Goal: Task Accomplishment & Management: Manage account settings

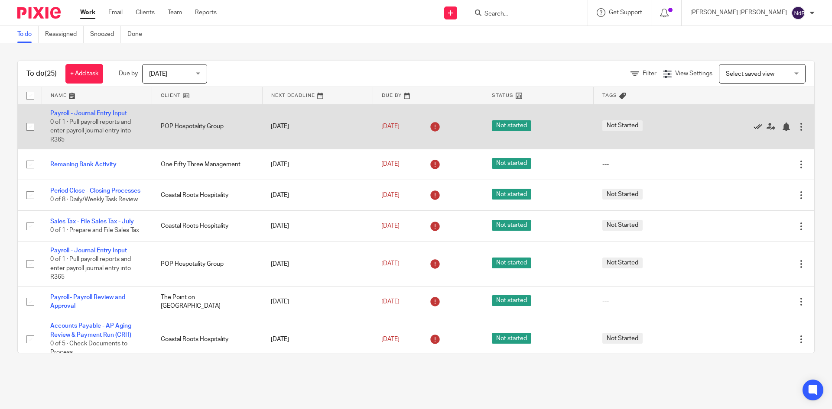
click at [753, 128] on icon at bounding box center [757, 127] width 9 height 9
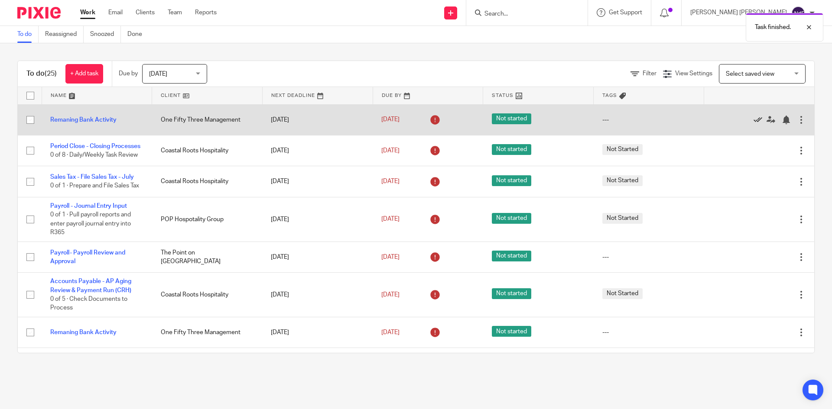
click at [753, 120] on icon at bounding box center [757, 120] width 9 height 9
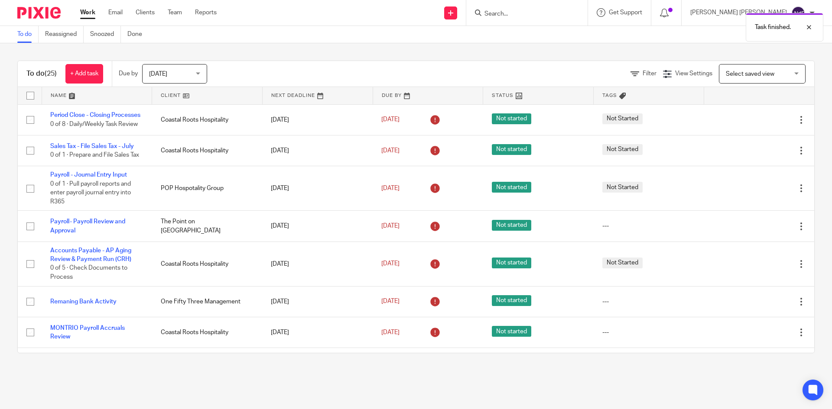
click at [753, 120] on icon at bounding box center [757, 120] width 9 height 9
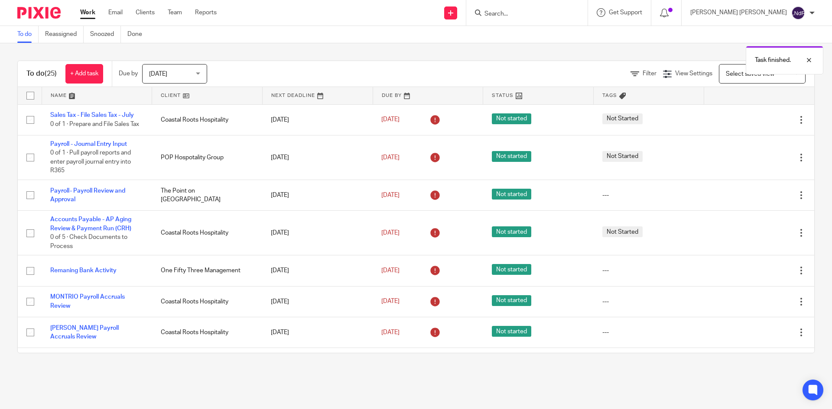
click at [753, 120] on icon at bounding box center [757, 120] width 9 height 9
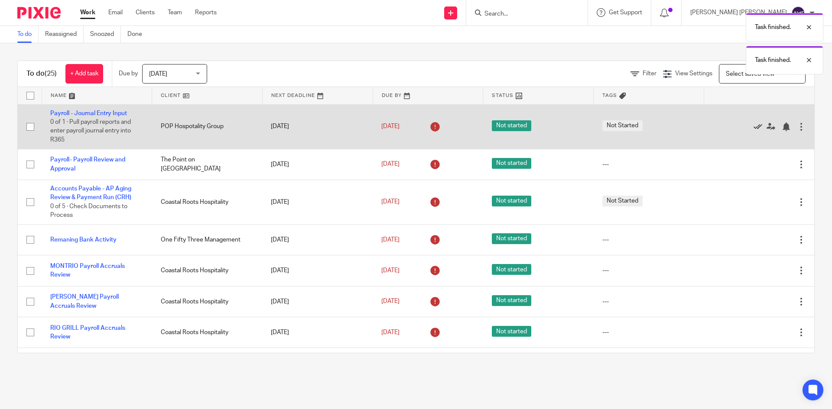
click at [753, 123] on icon at bounding box center [757, 127] width 9 height 9
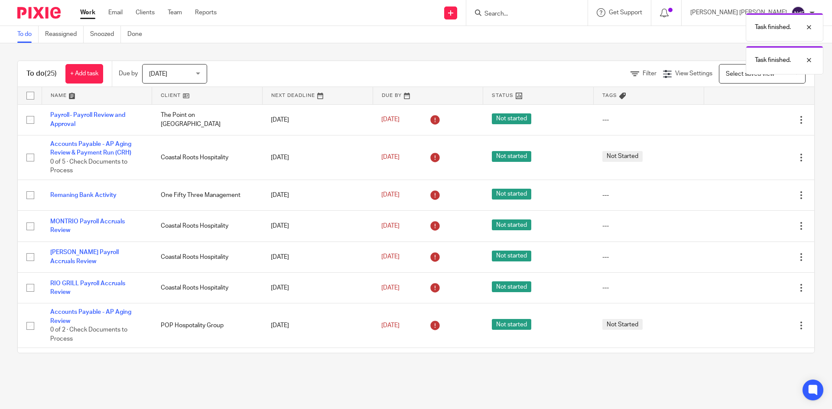
click at [753, 123] on icon at bounding box center [757, 120] width 9 height 9
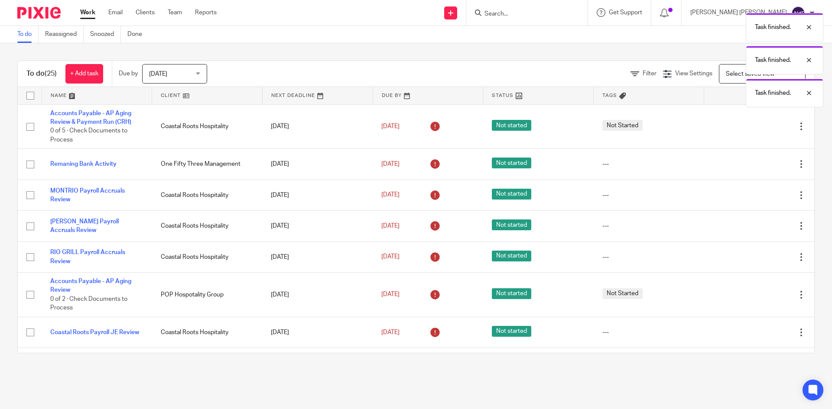
click at [753, 123] on icon at bounding box center [757, 127] width 9 height 9
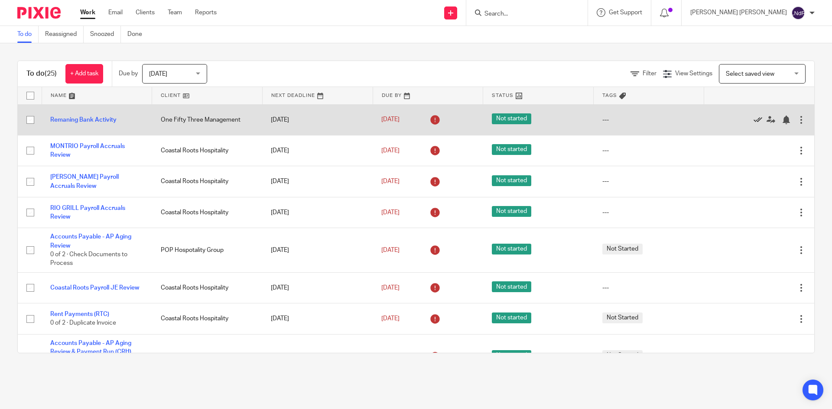
click at [753, 123] on icon at bounding box center [757, 120] width 9 height 9
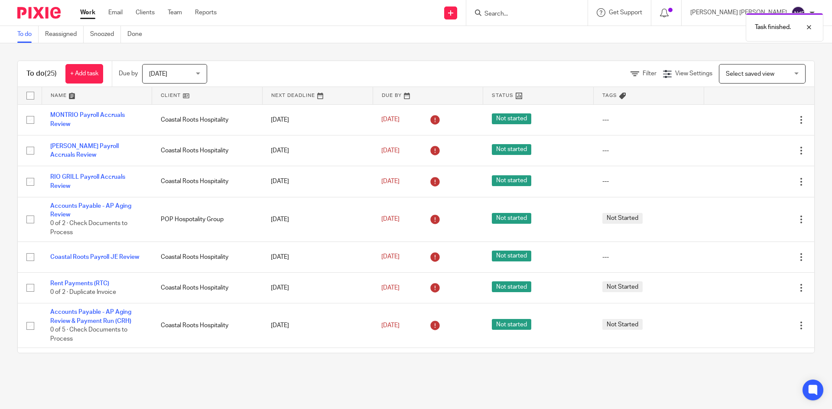
click at [753, 123] on icon at bounding box center [757, 120] width 9 height 9
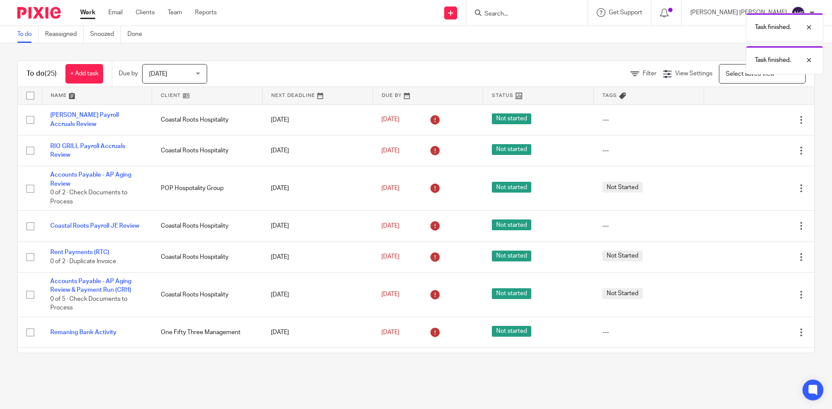
click at [753, 123] on icon at bounding box center [757, 120] width 9 height 9
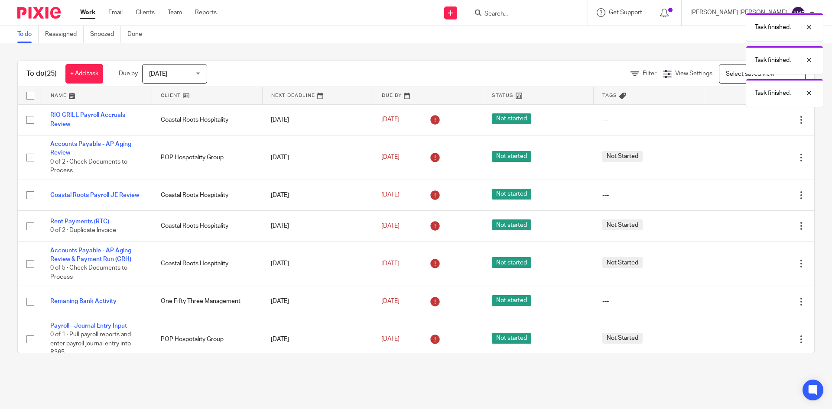
click at [753, 123] on icon at bounding box center [757, 120] width 9 height 9
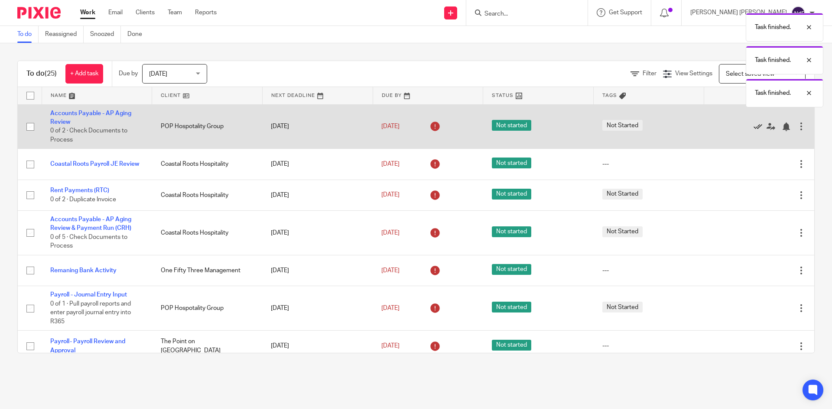
click at [753, 123] on icon at bounding box center [757, 127] width 9 height 9
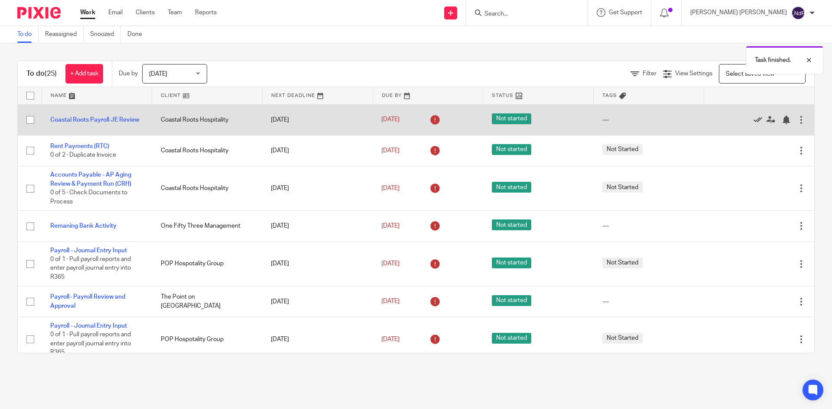
click at [753, 122] on icon at bounding box center [757, 120] width 9 height 9
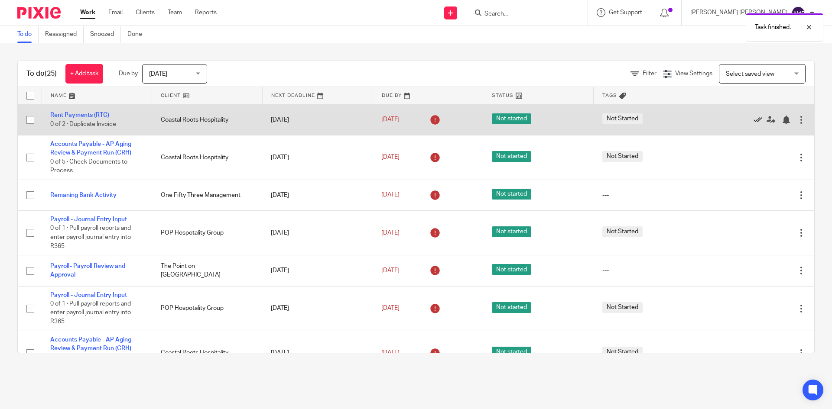
click at [753, 121] on icon at bounding box center [757, 120] width 9 height 9
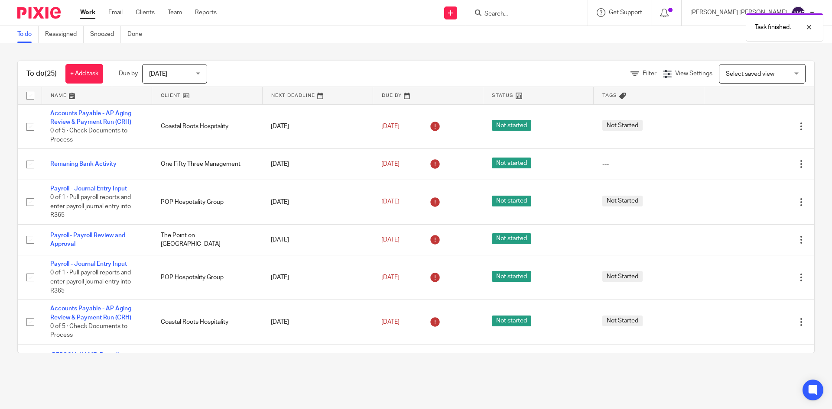
click at [737, 121] on div "Edit task Delete" at bounding box center [758, 127] width 93 height 22
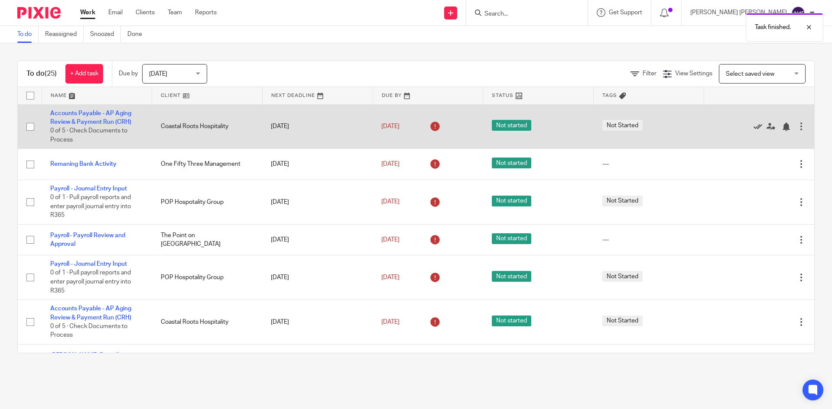
click at [753, 126] on icon at bounding box center [757, 127] width 9 height 9
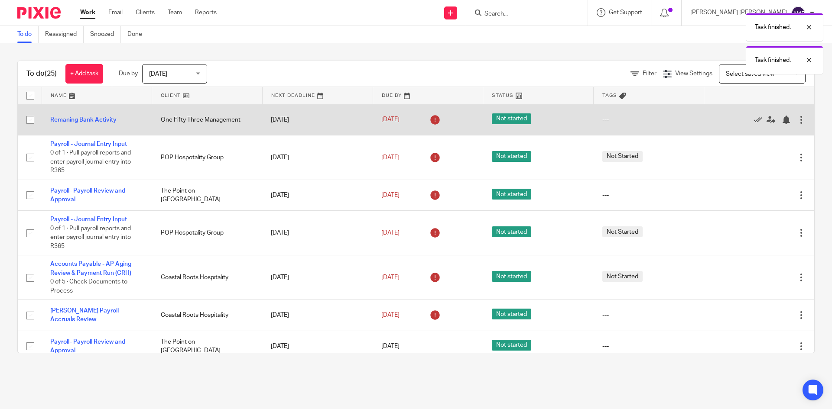
click at [736, 126] on div "Edit task Delete" at bounding box center [758, 120] width 93 height 22
click at [753, 117] on icon at bounding box center [757, 120] width 9 height 9
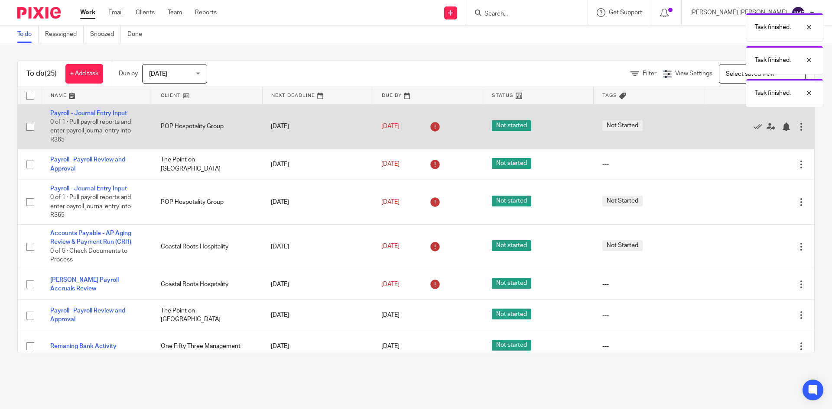
click at [738, 117] on div "Edit task Delete" at bounding box center [758, 127] width 93 height 22
click at [753, 127] on icon at bounding box center [757, 127] width 9 height 9
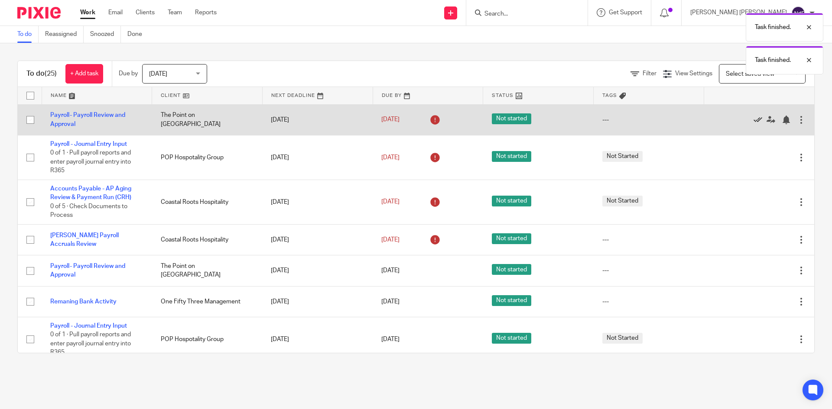
click at [753, 120] on icon at bounding box center [757, 120] width 9 height 9
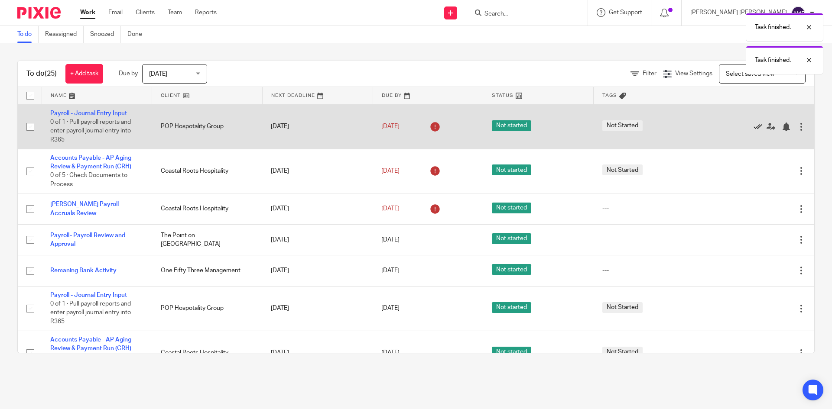
click at [753, 123] on icon at bounding box center [757, 127] width 9 height 9
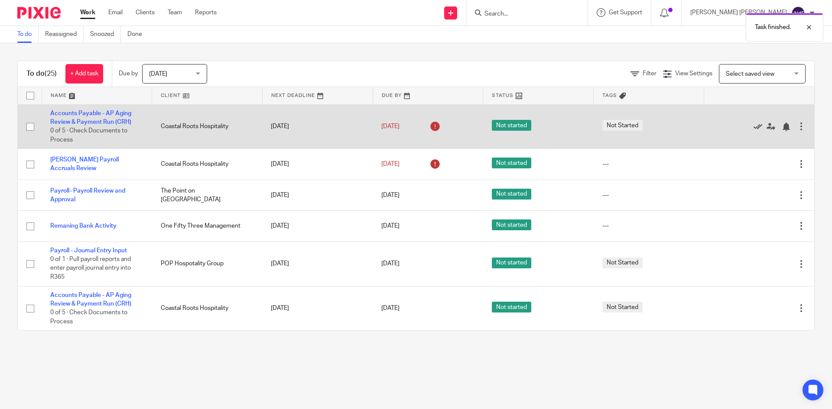
click at [753, 126] on icon at bounding box center [757, 127] width 9 height 9
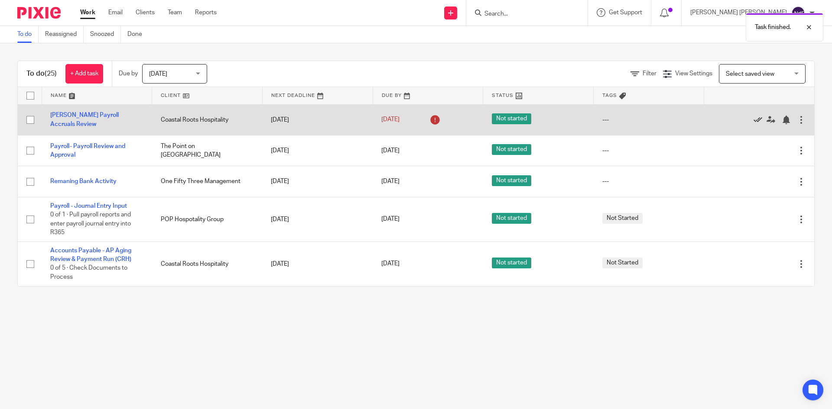
click at [753, 123] on icon at bounding box center [757, 120] width 9 height 9
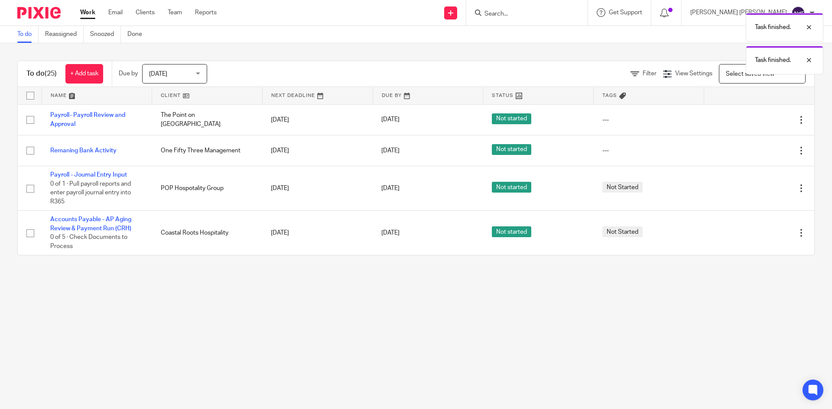
click at [493, 283] on main "To do Reassigned Snoozed Done To do (25) + Add task Due by Today Today Today To…" at bounding box center [416, 204] width 832 height 409
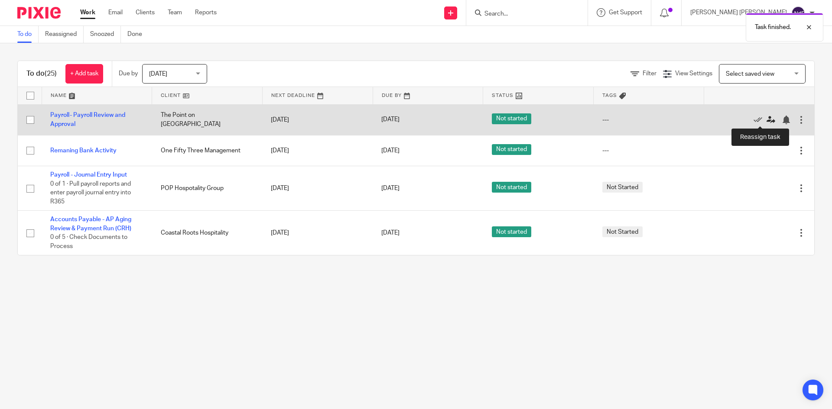
click at [766, 122] on icon at bounding box center [770, 120] width 9 height 9
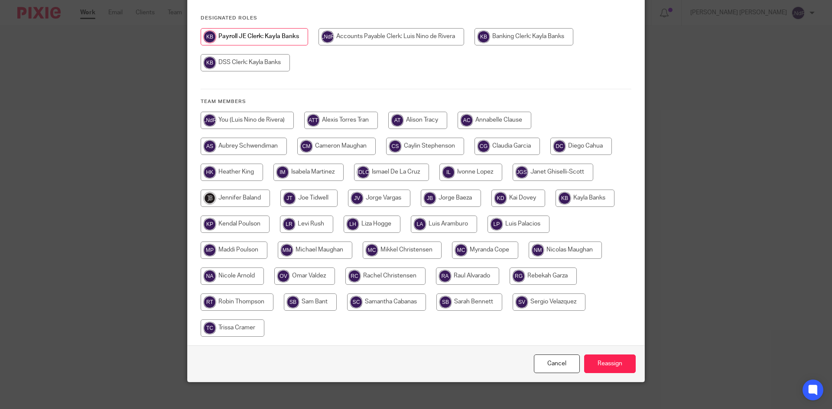
scroll to position [111, 0]
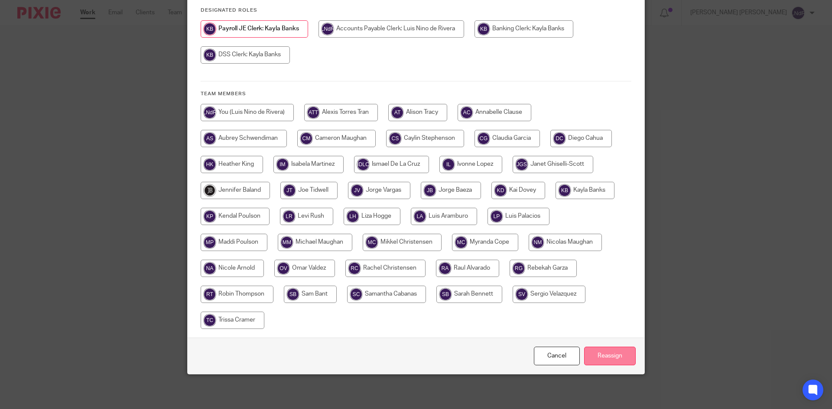
click at [601, 359] on input "Reassign" at bounding box center [610, 356] width 52 height 19
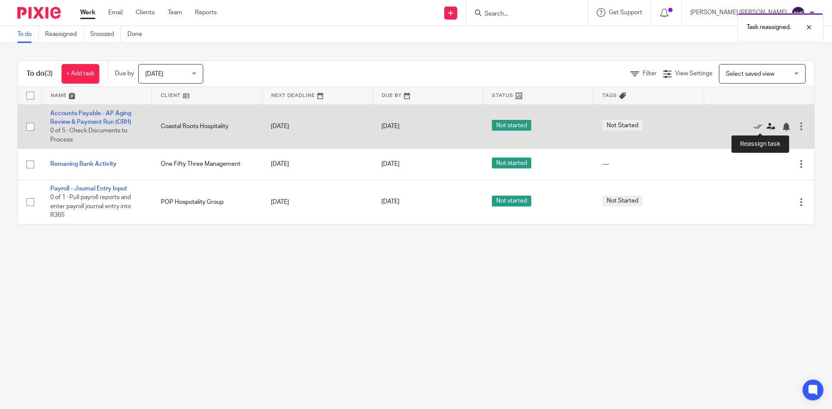
click at [766, 128] on icon at bounding box center [770, 127] width 9 height 9
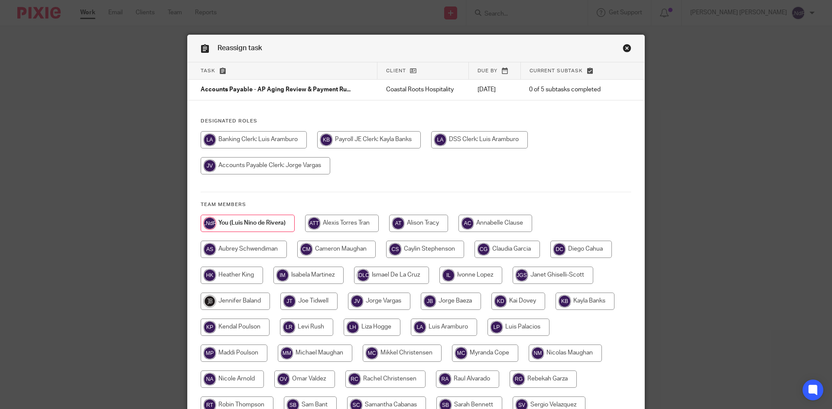
click at [302, 165] on input "radio" at bounding box center [265, 165] width 129 height 17
radio input "true"
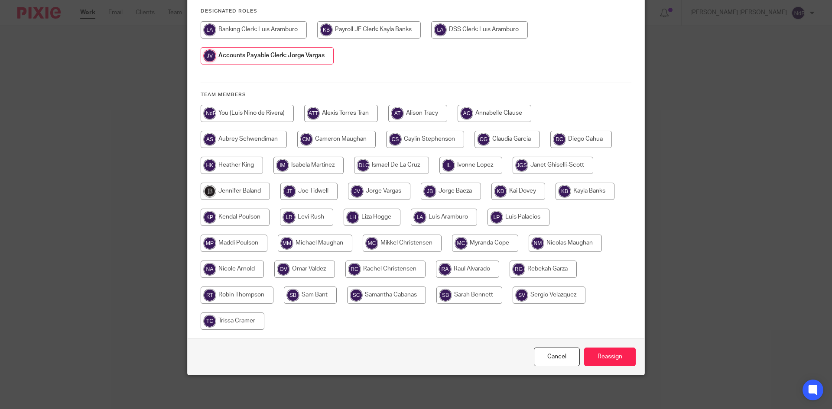
scroll to position [111, 0]
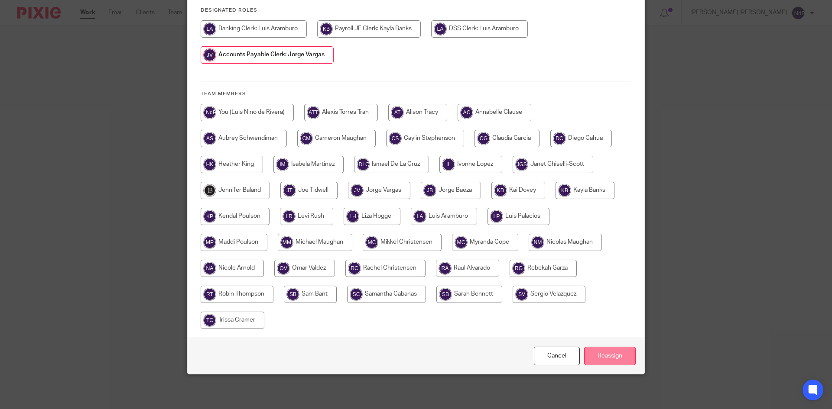
click at [603, 357] on input "Reassign" at bounding box center [610, 356] width 52 height 19
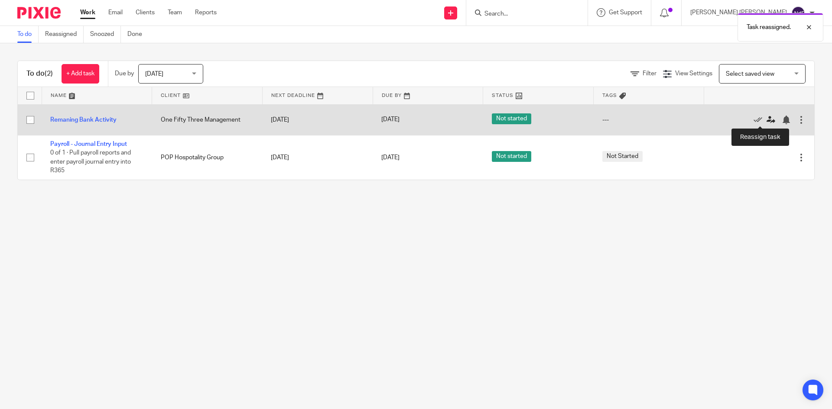
click at [766, 121] on icon at bounding box center [770, 120] width 9 height 9
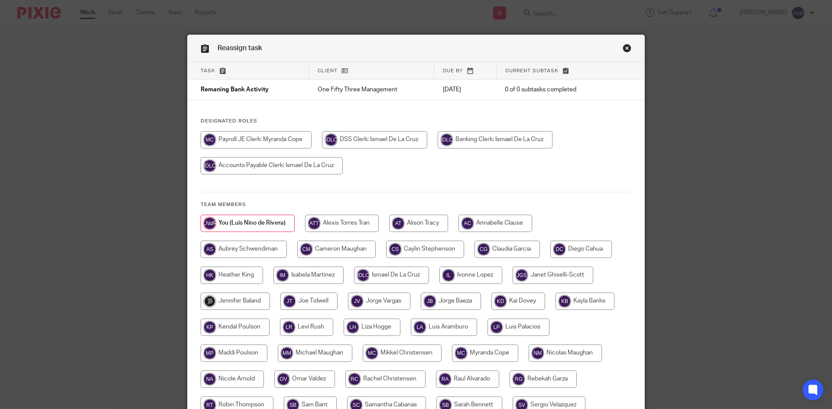
click at [292, 142] on input "radio" at bounding box center [256, 139] width 111 height 17
radio input "true"
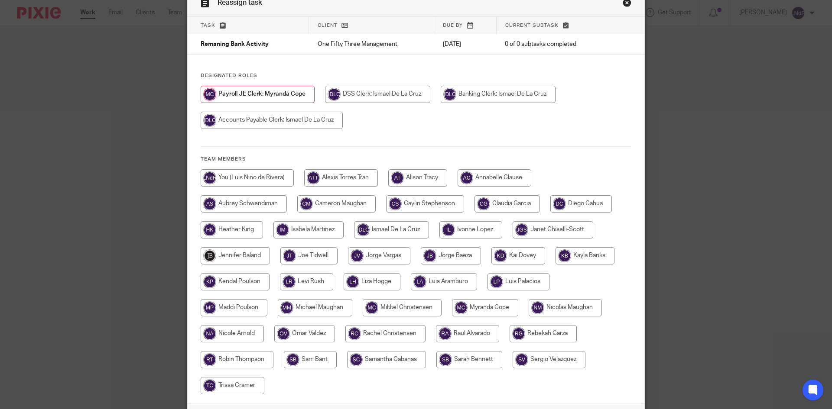
scroll to position [111, 0]
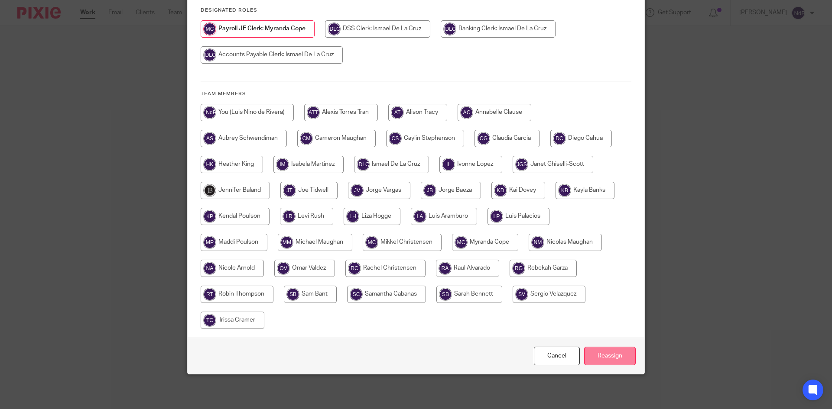
click at [603, 353] on input "Reassign" at bounding box center [610, 356] width 52 height 19
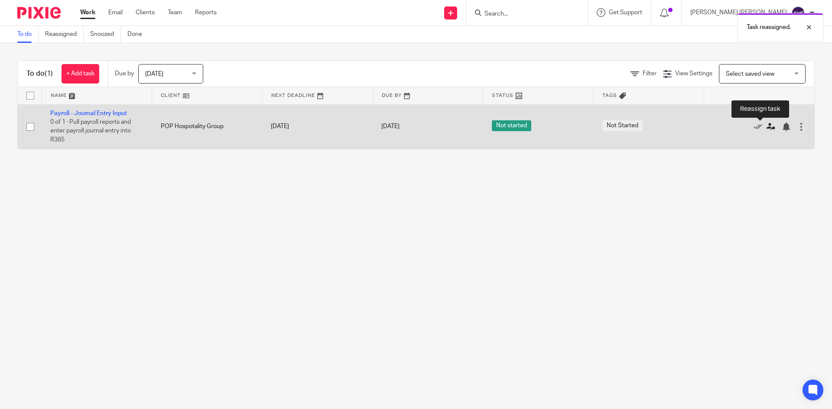
click at [766, 127] on icon at bounding box center [770, 127] width 9 height 9
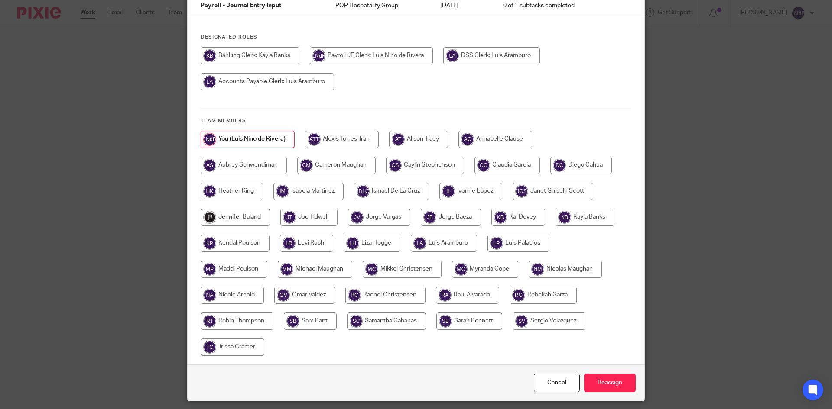
scroll to position [87, 0]
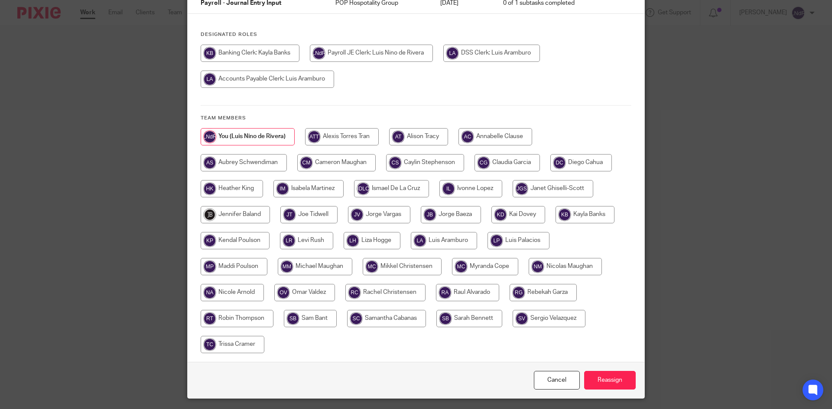
click at [406, 192] on input "radio" at bounding box center [391, 188] width 75 height 17
radio input "true"
click at [603, 385] on input "Reassign" at bounding box center [610, 380] width 52 height 19
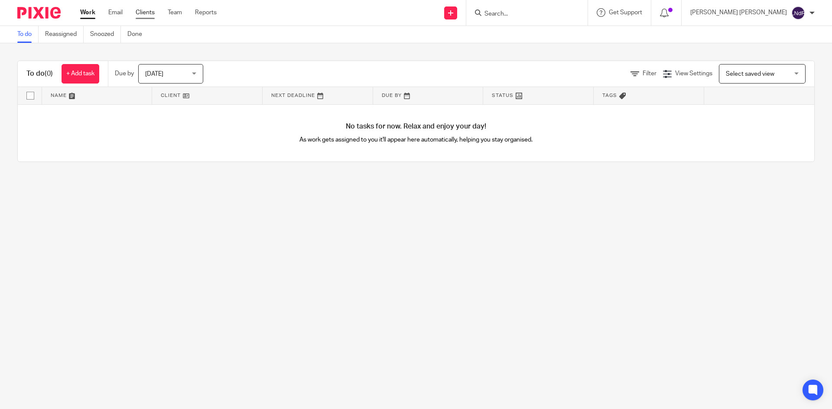
click at [152, 14] on link "Clients" at bounding box center [145, 12] width 19 height 9
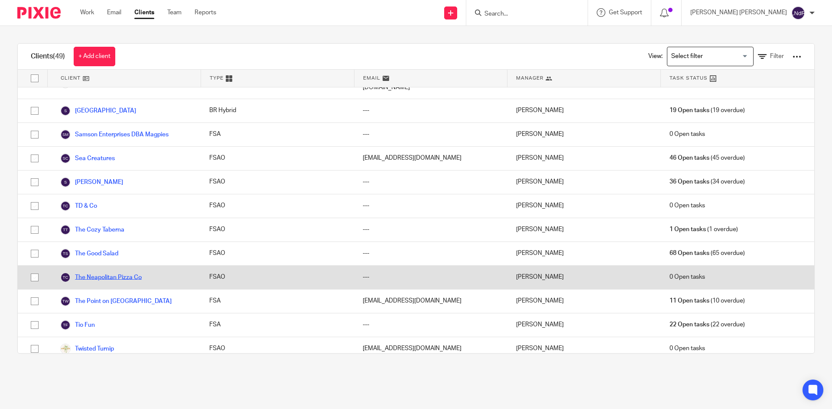
scroll to position [823, 0]
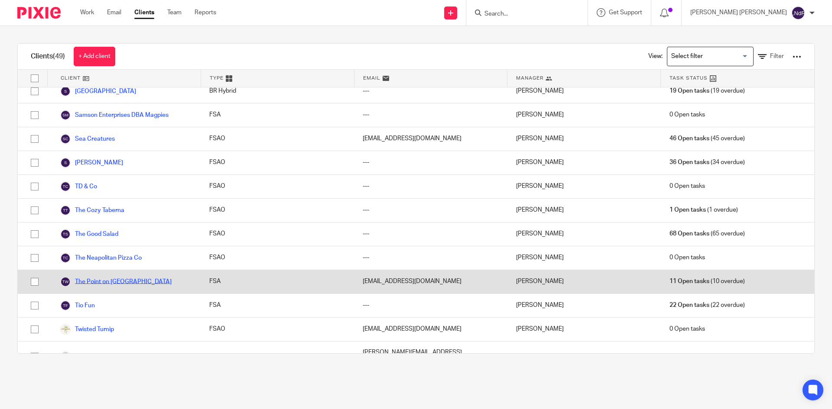
click at [110, 277] on link "The Point on [GEOGRAPHIC_DATA]" at bounding box center [115, 282] width 111 height 10
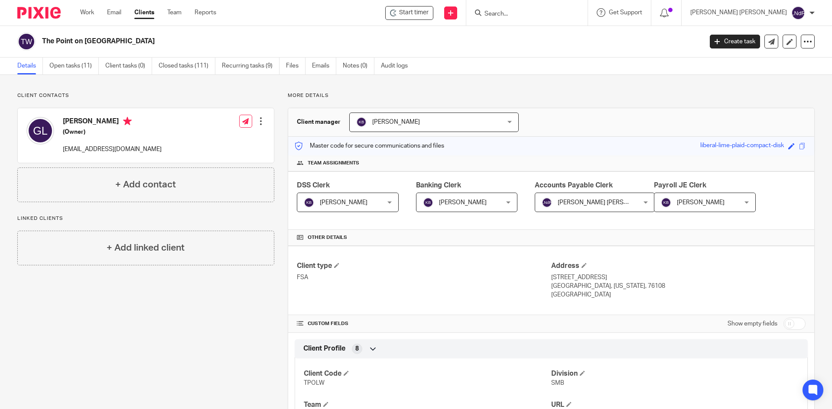
click at [596, 201] on span "[PERSON_NAME] [PERSON_NAME]" at bounding box center [605, 203] width 97 height 6
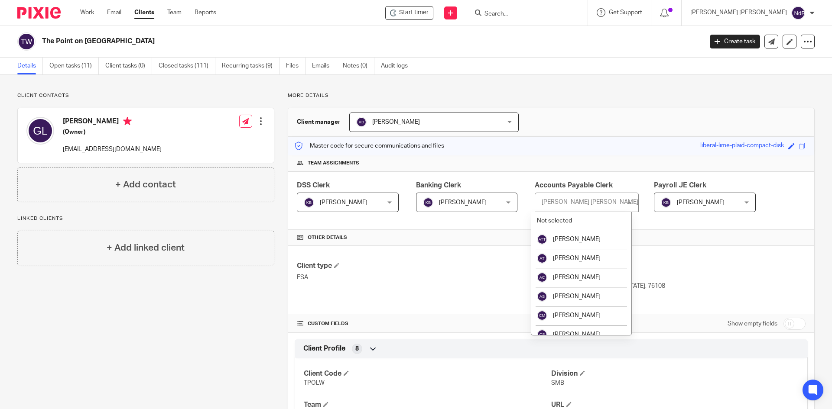
click at [612, 158] on div "Team assignments" at bounding box center [551, 163] width 526 height 16
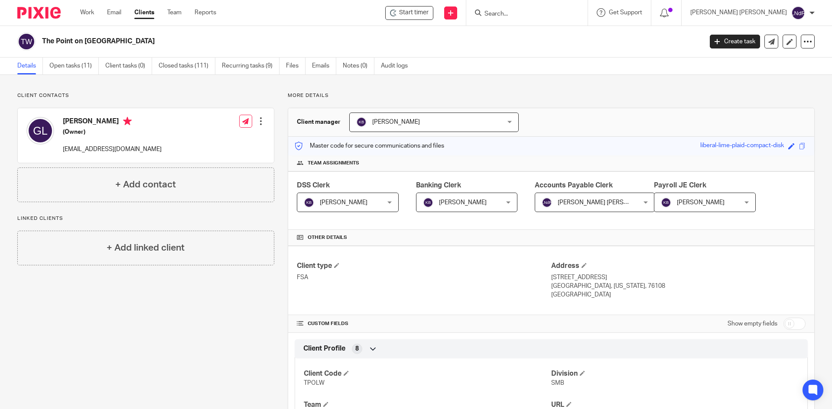
click at [359, 203] on span "[PERSON_NAME]" at bounding box center [341, 202] width 75 height 18
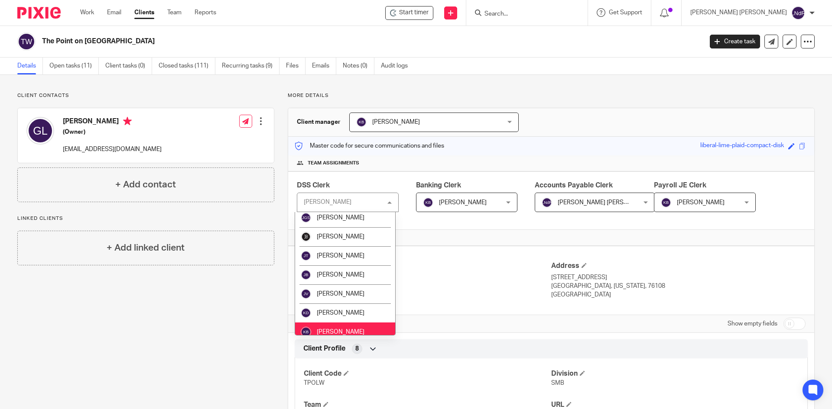
scroll to position [260, 0]
click at [334, 204] on div "[PERSON_NAME] [PERSON_NAME]" at bounding box center [348, 202] width 102 height 19
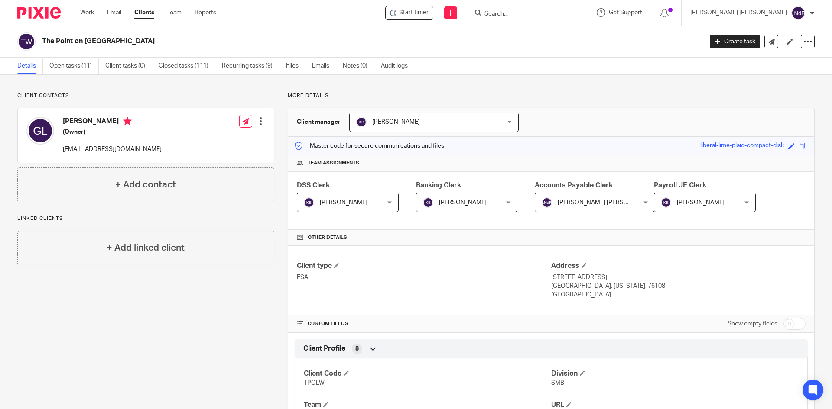
click at [334, 204] on span "[PERSON_NAME]" at bounding box center [344, 203] width 48 height 6
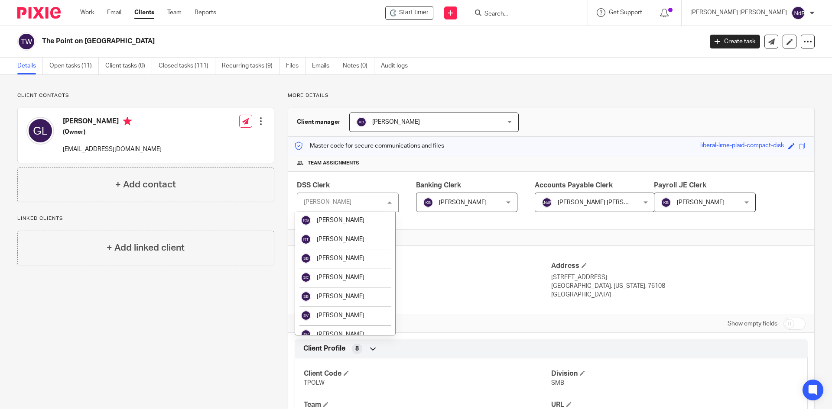
scroll to position [695, 0]
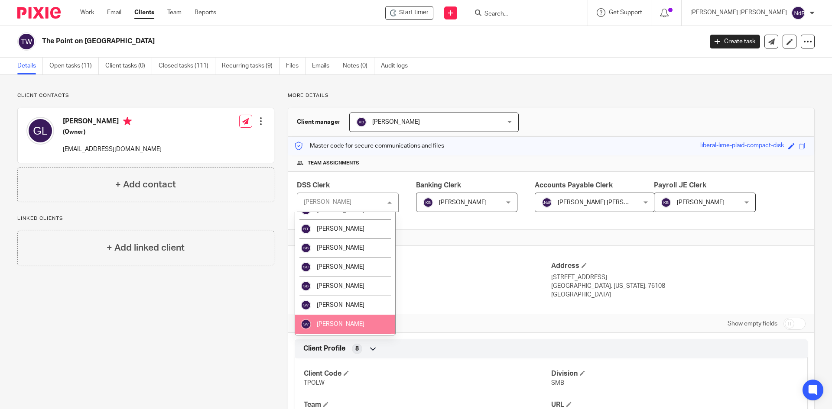
click at [346, 321] on span "[PERSON_NAME]" at bounding box center [341, 324] width 48 height 6
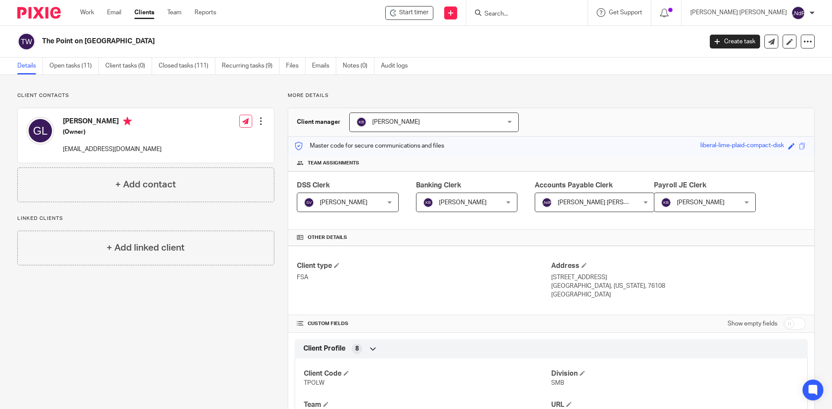
click at [250, 300] on div "Client contacts Garrison Leach (Owner) operations@pointlakeworth.com Edit conta…" at bounding box center [139, 407] width 270 height 631
click at [65, 72] on link "Open tasks (11)" at bounding box center [73, 66] width 49 height 17
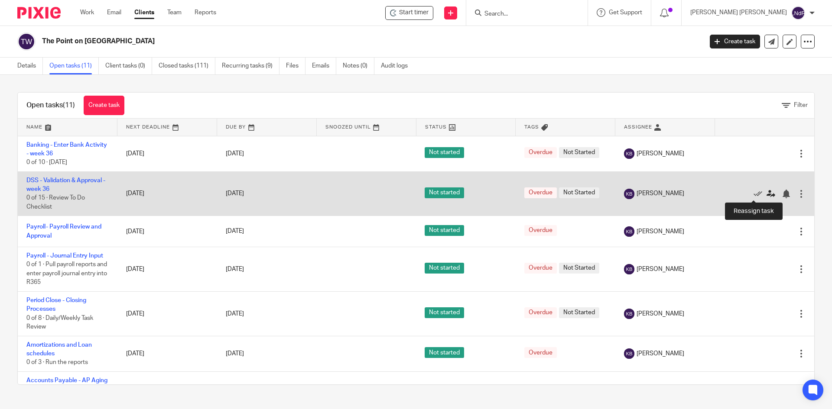
click at [766, 195] on icon at bounding box center [770, 194] width 9 height 9
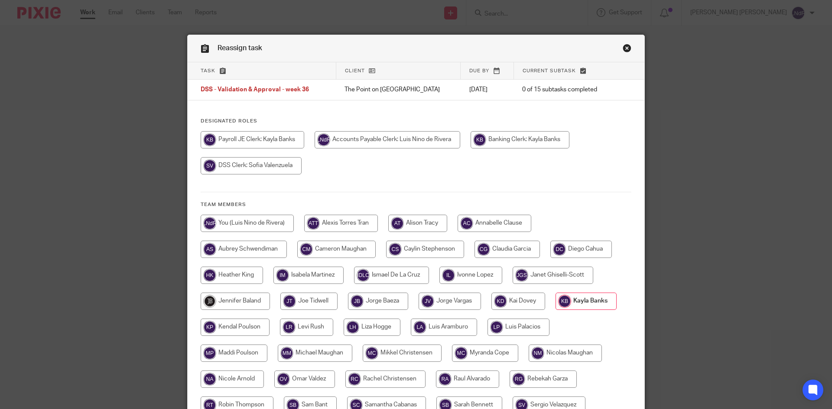
click at [262, 163] on input "radio" at bounding box center [251, 165] width 101 height 17
radio input "true"
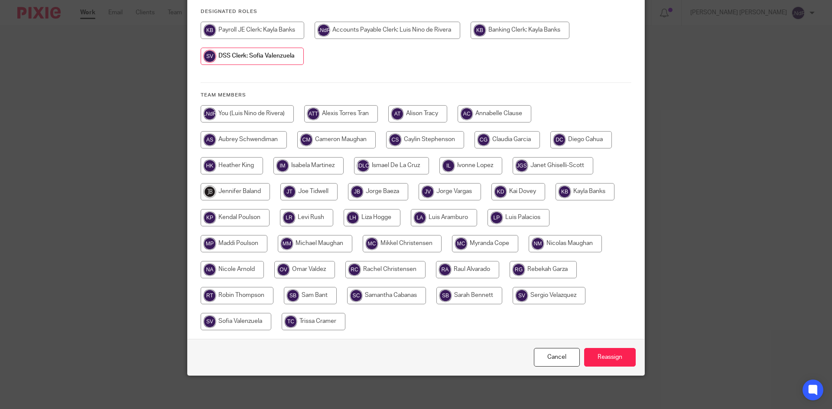
scroll to position [111, 0]
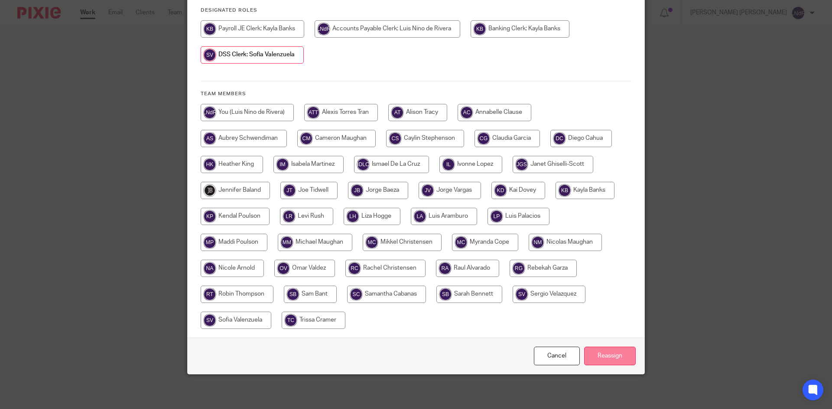
click at [617, 353] on input "Reassign" at bounding box center [610, 356] width 52 height 19
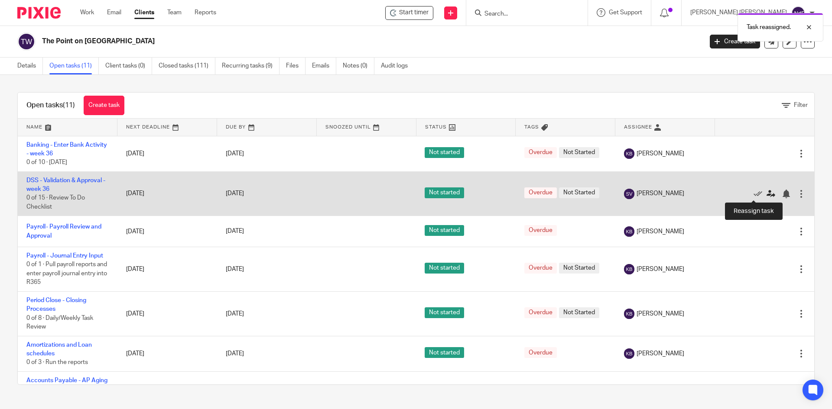
click at [766, 196] on icon at bounding box center [770, 194] width 9 height 9
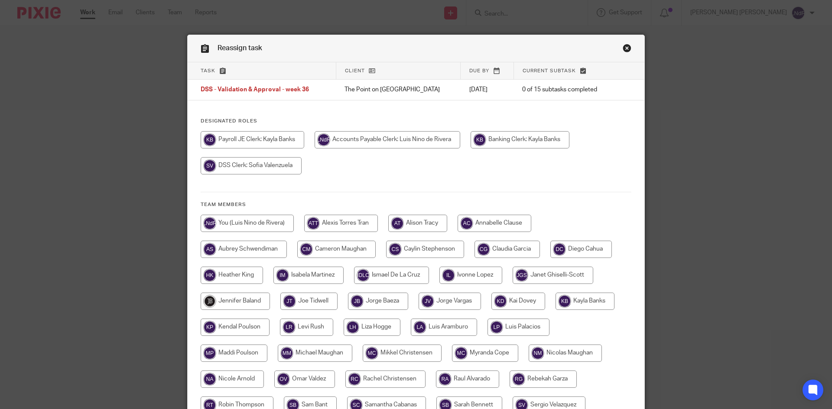
click at [268, 168] on input "radio" at bounding box center [251, 165] width 101 height 17
radio input "true"
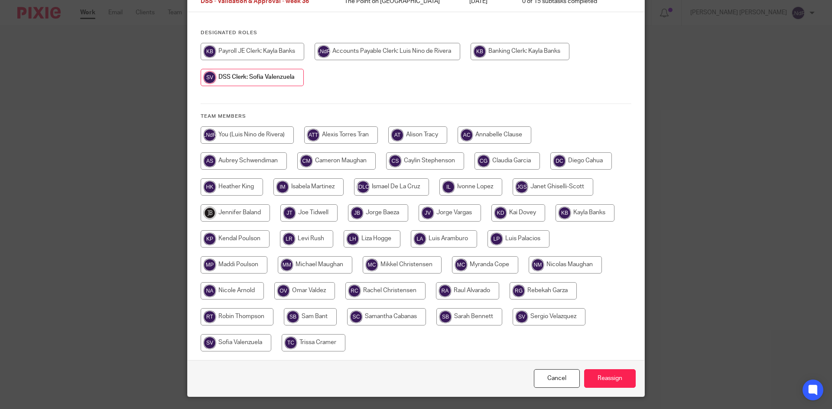
scroll to position [68, 0]
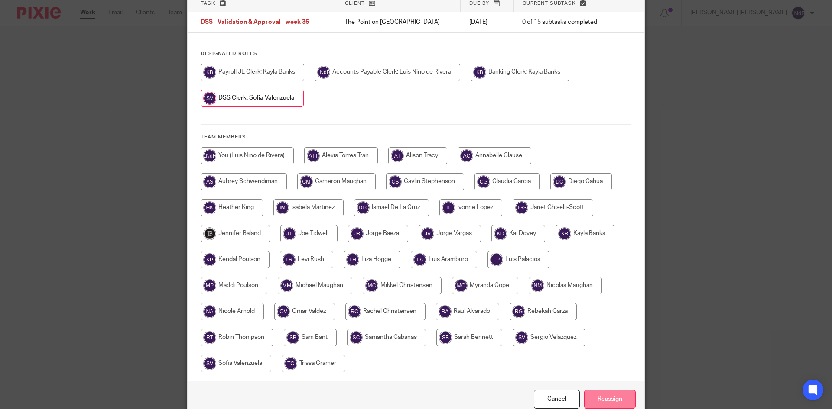
click at [599, 397] on input "Reassign" at bounding box center [610, 399] width 52 height 19
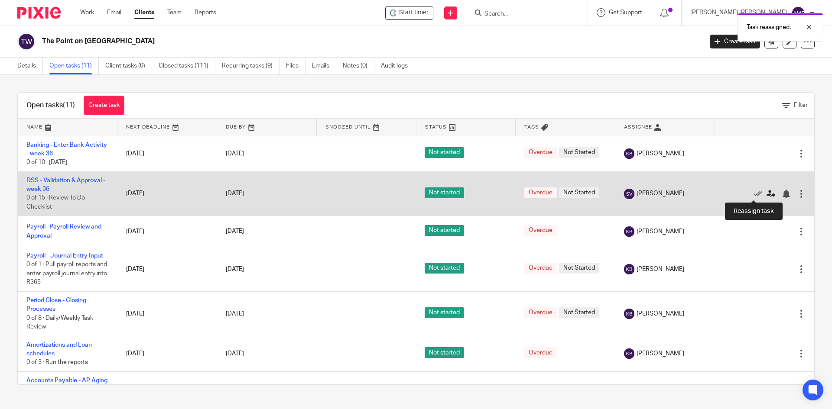
click at [766, 196] on icon at bounding box center [770, 194] width 9 height 9
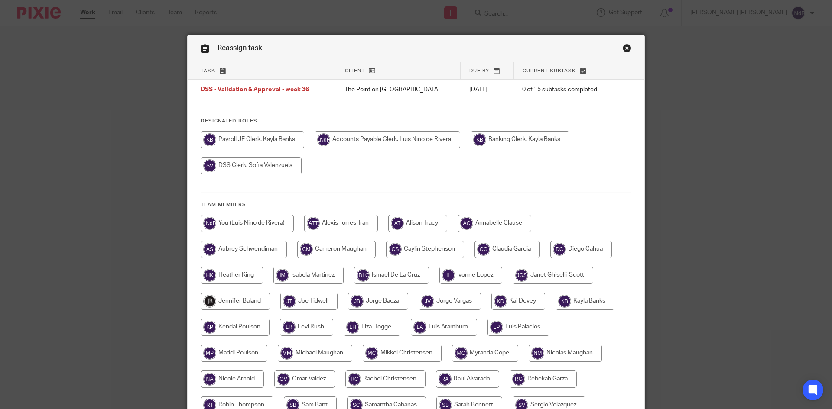
click at [251, 166] on input "radio" at bounding box center [251, 165] width 101 height 17
radio input "true"
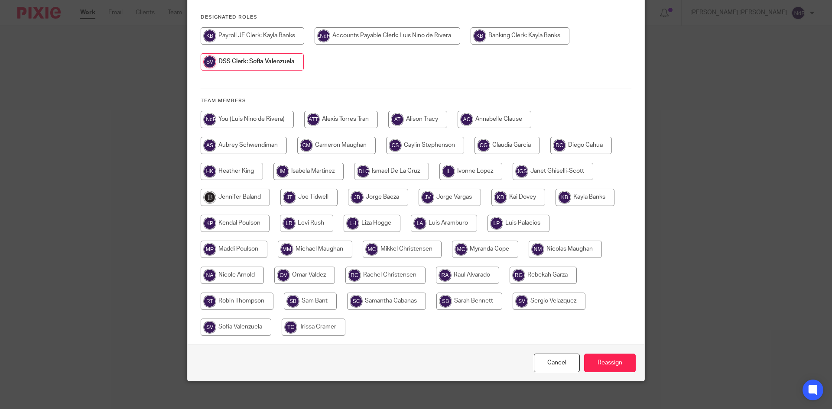
scroll to position [111, 0]
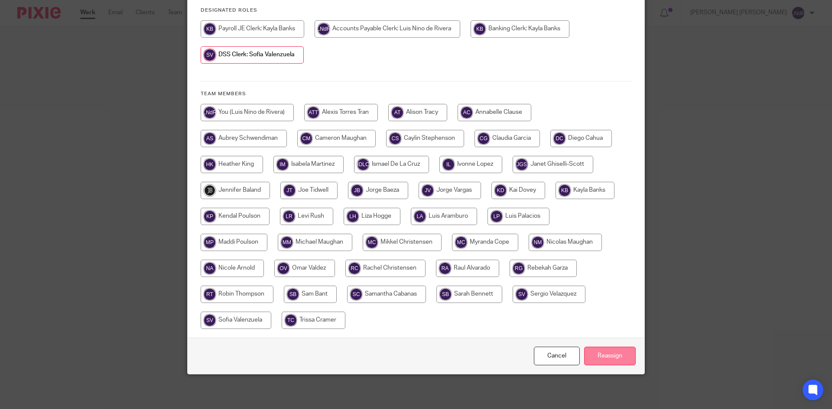
click at [603, 356] on input "Reassign" at bounding box center [610, 356] width 52 height 19
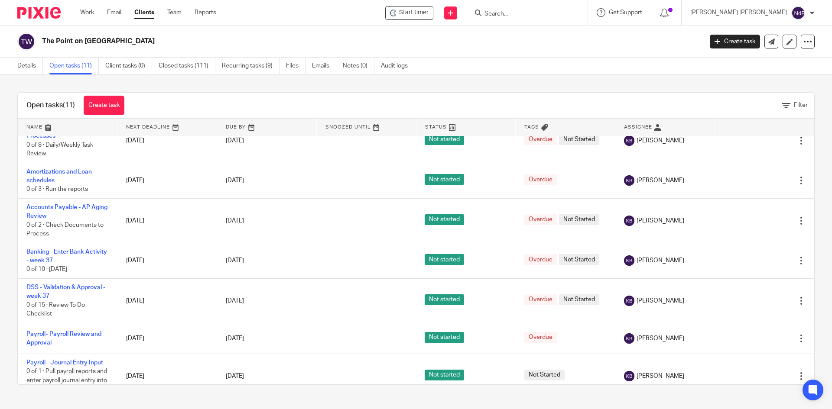
scroll to position [187, 0]
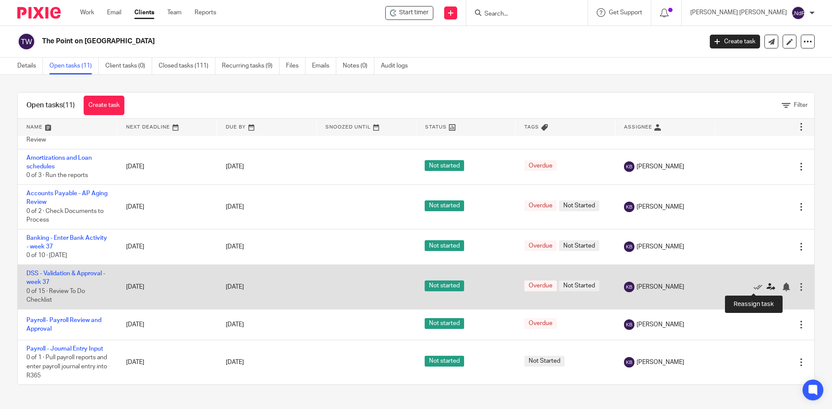
click at [766, 288] on icon at bounding box center [770, 287] width 9 height 9
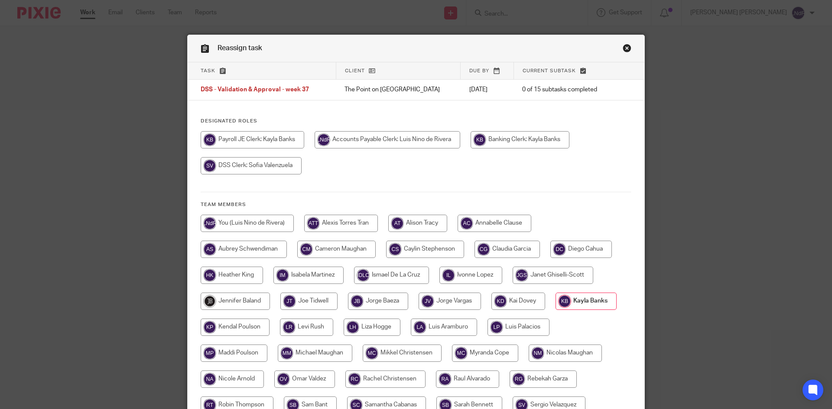
click at [254, 166] on input "radio" at bounding box center [251, 165] width 101 height 17
radio input "true"
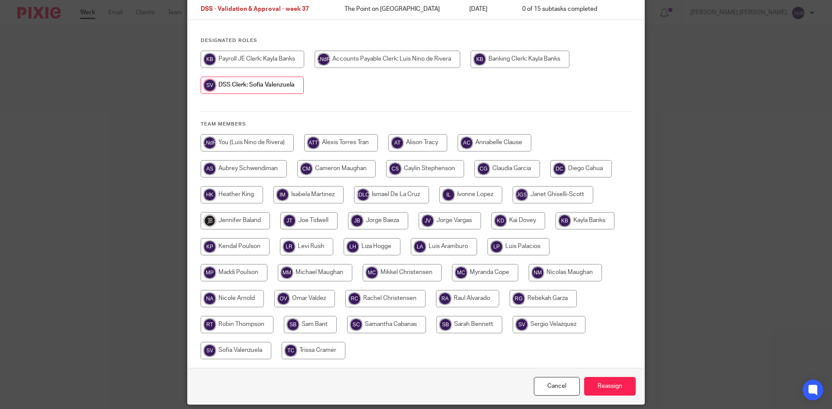
scroll to position [111, 0]
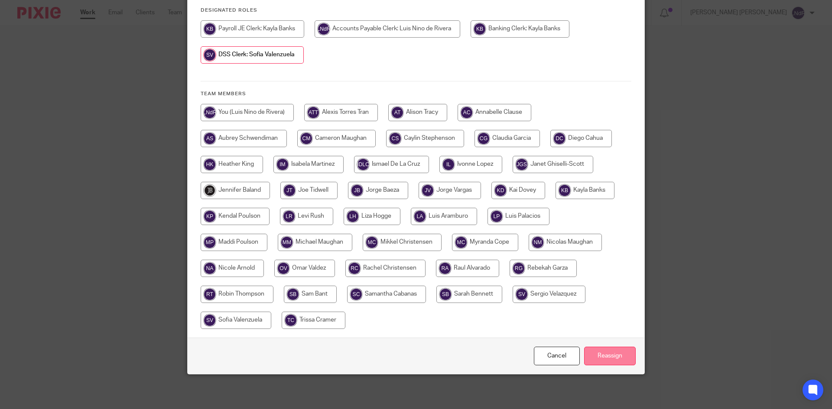
click at [599, 360] on input "Reassign" at bounding box center [610, 356] width 52 height 19
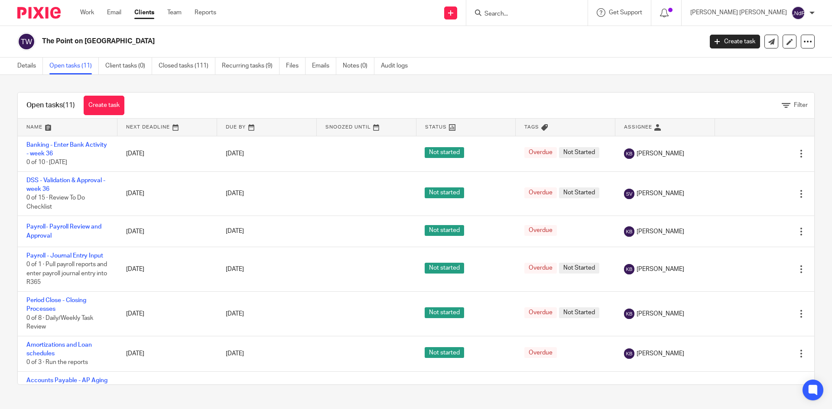
scroll to position [187, 0]
